Goal: Find contact information: Find contact information

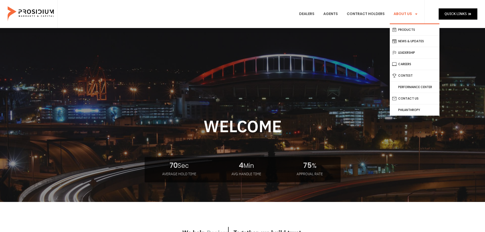
click at [414, 12] on span "Menu" at bounding box center [415, 14] width 6 height 9
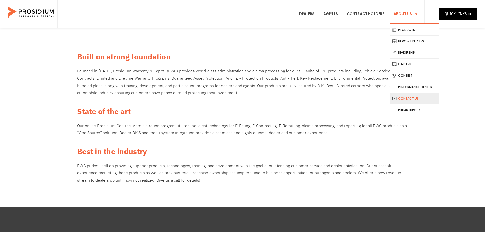
click at [405, 98] on link "Contact Us" at bounding box center [415, 98] width 50 height 11
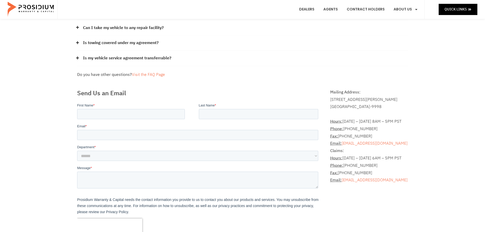
scroll to position [76, 0]
